Goal: Task Accomplishment & Management: Use online tool/utility

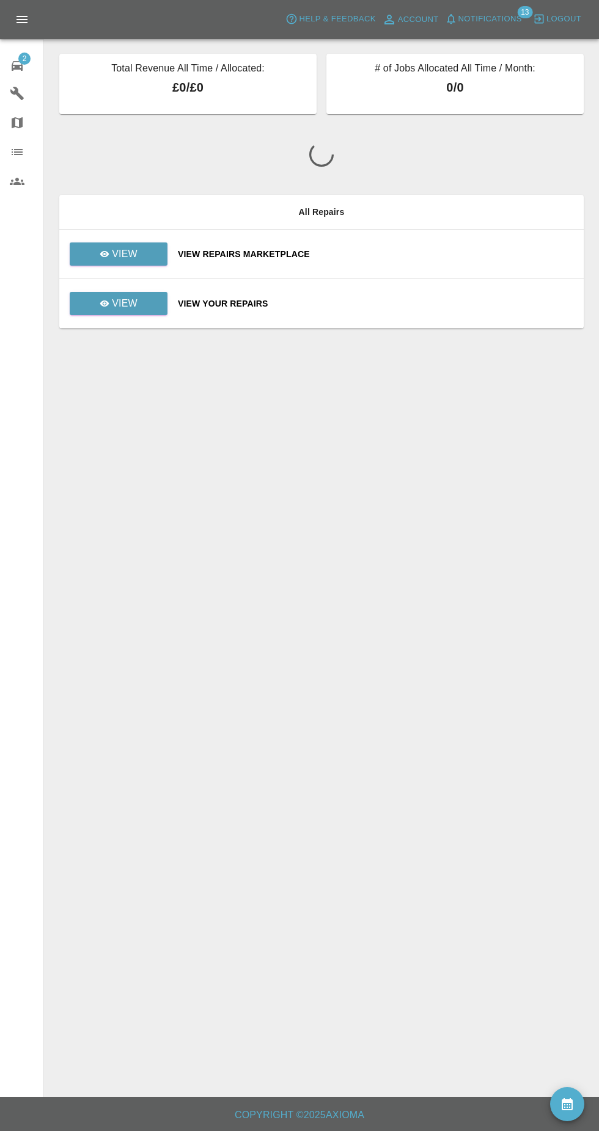
scroll to position [2, 0]
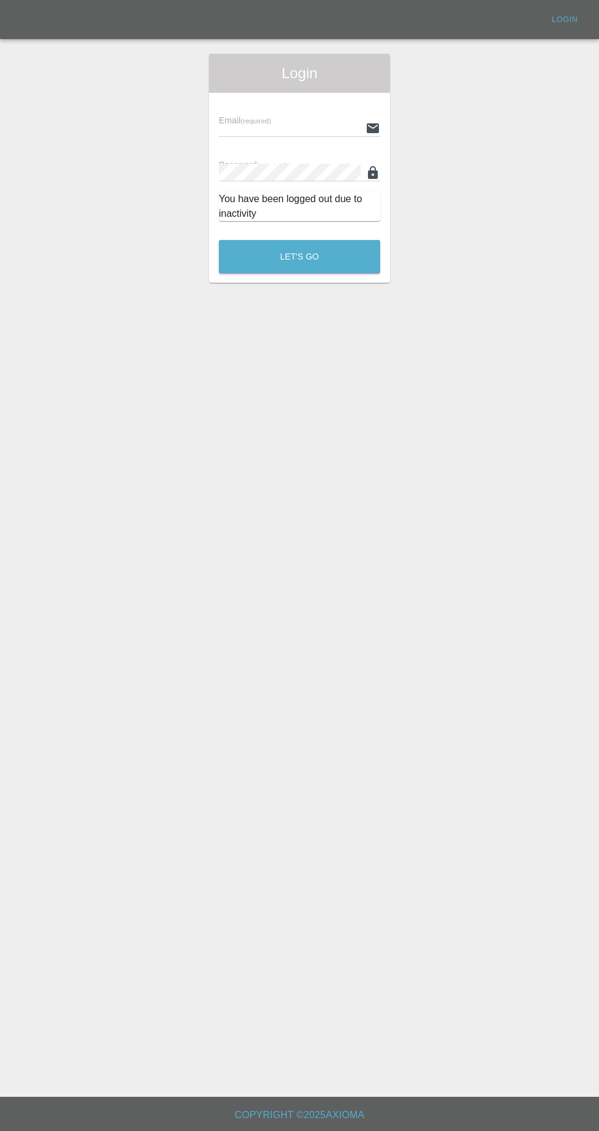
click at [309, 123] on input "text" at bounding box center [290, 128] width 142 height 18
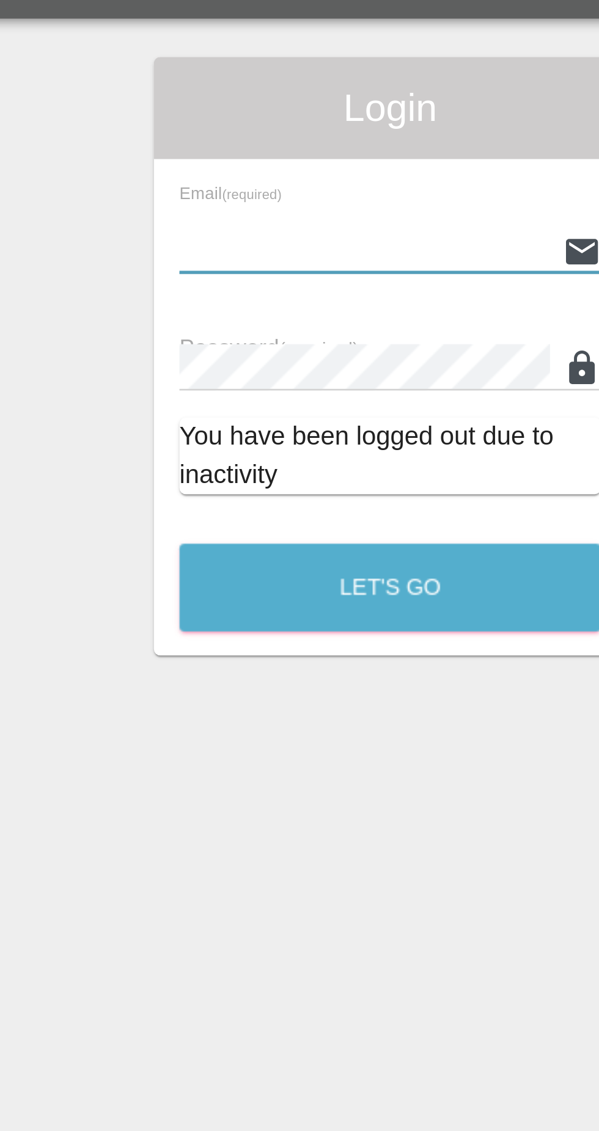
type input "[EMAIL_ADDRESS][DOMAIN_NAME]"
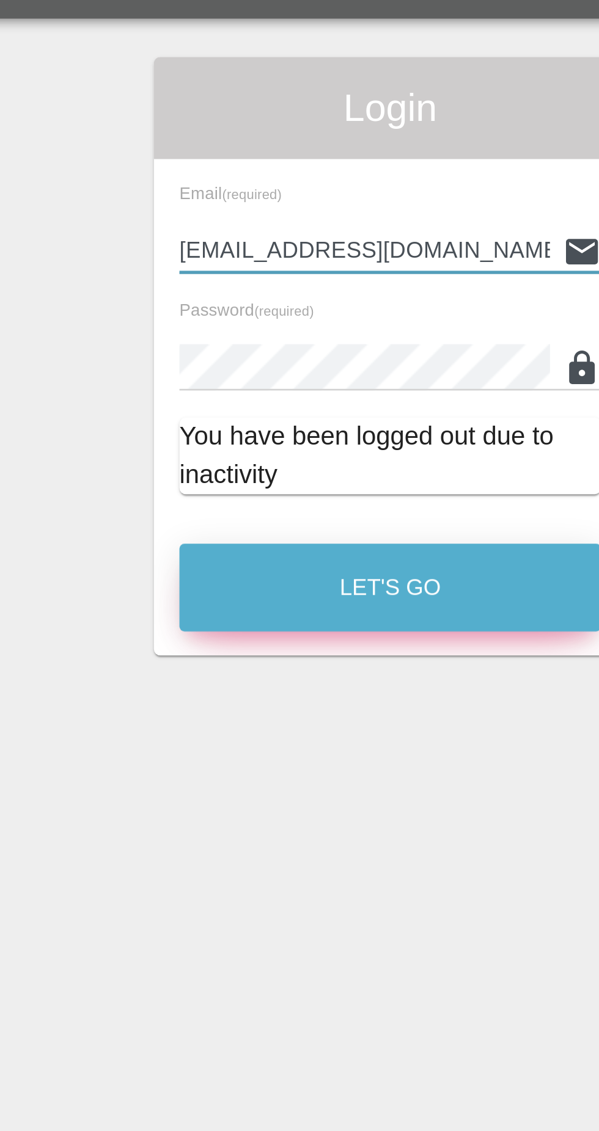
click at [240, 241] on button "Let's Go" at bounding box center [299, 257] width 161 height 34
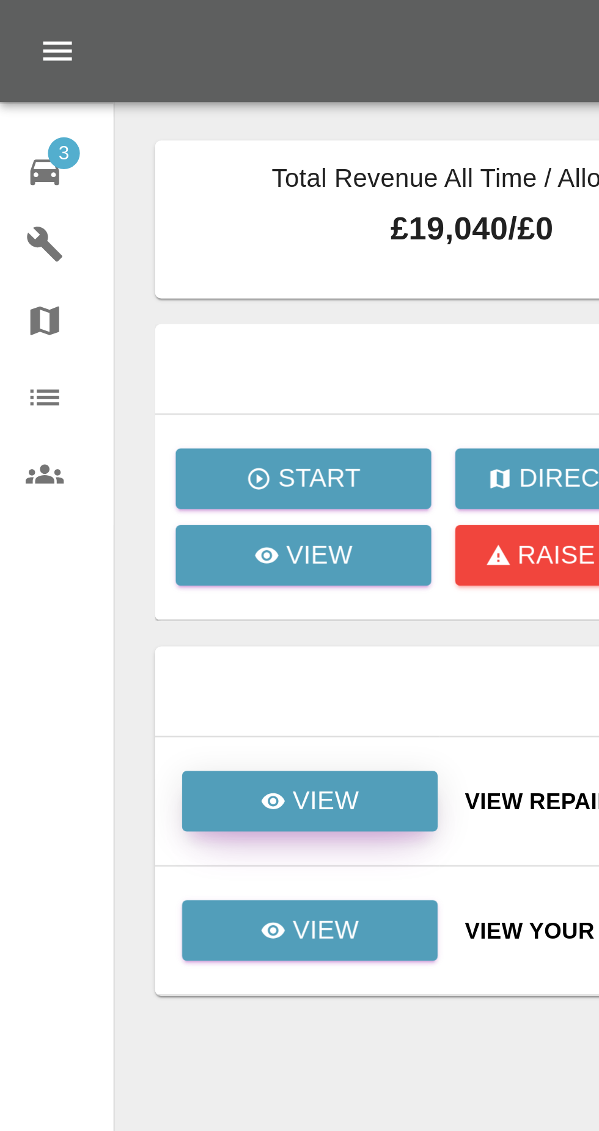
click at [106, 308] on icon at bounding box center [105, 307] width 10 height 10
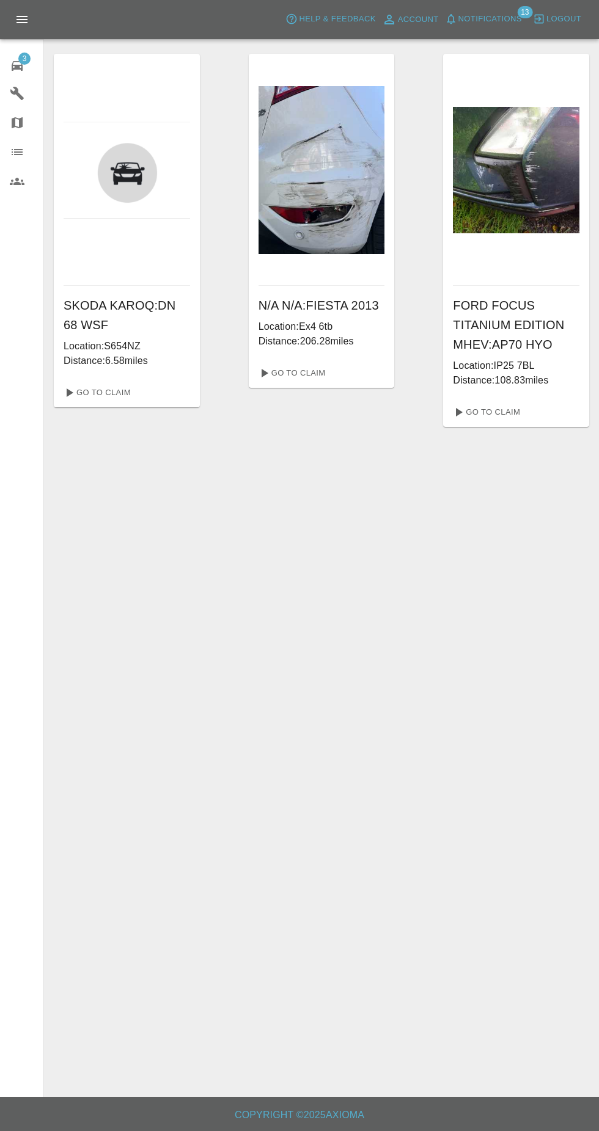
scroll to position [22, 0]
click at [491, 20] on span "Notifications" at bounding box center [490, 19] width 64 height 14
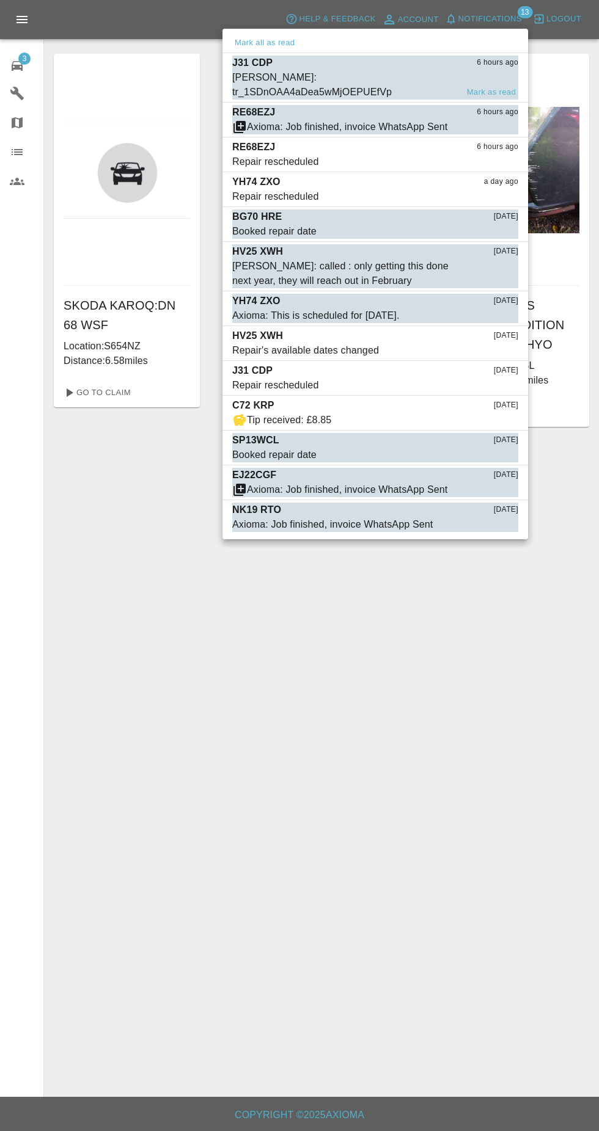
click at [443, 76] on div "[PERSON_NAME]: tr_1SDnOAA4aDea5wMjOEPUEfVp" at bounding box center [344, 84] width 225 height 29
